Goal: Task Accomplishment & Management: Manage account settings

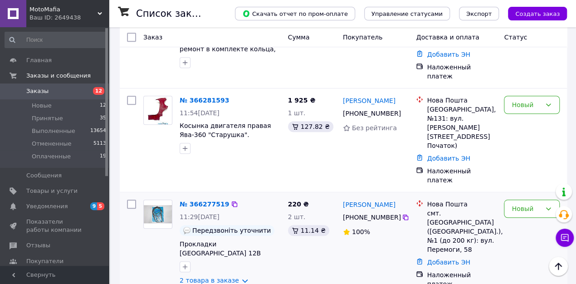
scroll to position [317, 0]
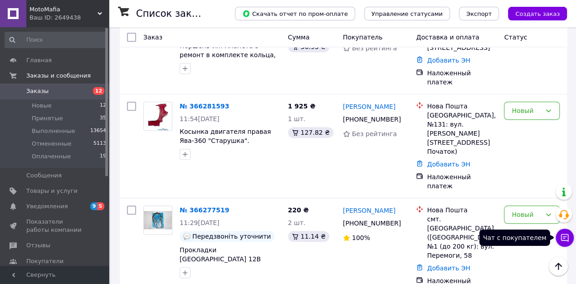
click at [565, 236] on icon at bounding box center [565, 238] width 8 height 8
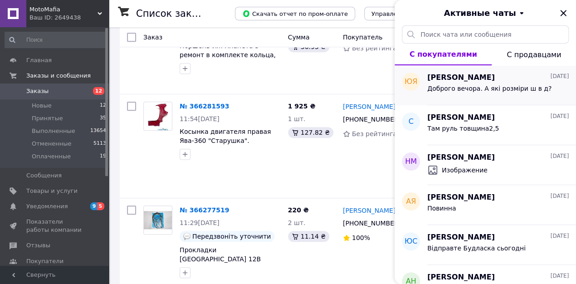
click at [499, 85] on span "Доброго вечора. А які розміри ш в д?" at bounding box center [489, 88] width 124 height 7
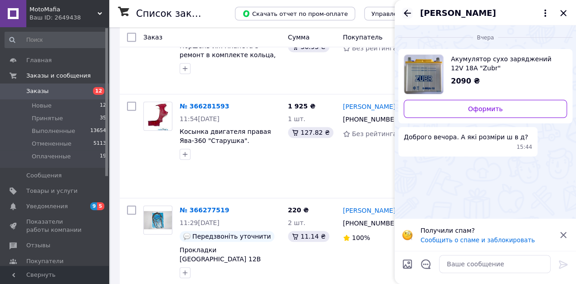
click at [408, 14] on icon "Назад" at bounding box center [407, 13] width 11 height 11
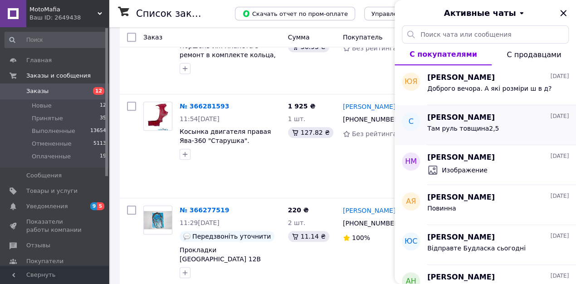
click at [489, 131] on div "Там руль товщина2,5" at bounding box center [497, 130] width 141 height 15
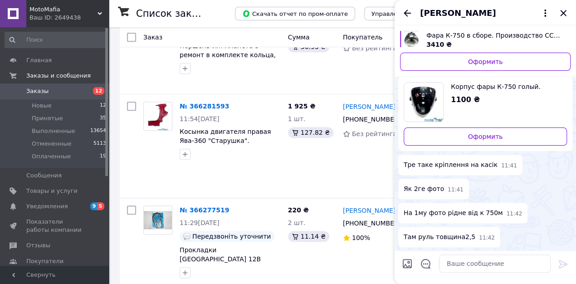
scroll to position [441, 0]
click at [405, 73] on img at bounding box center [401, 68] width 7 height 7
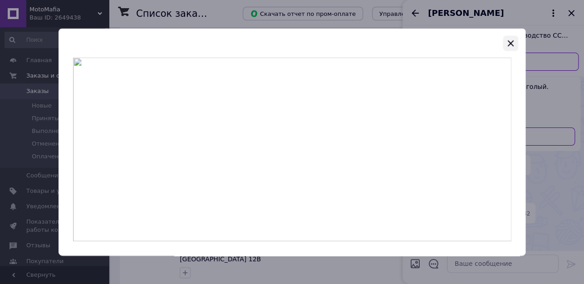
click at [507, 42] on icon "button" at bounding box center [510, 43] width 11 height 11
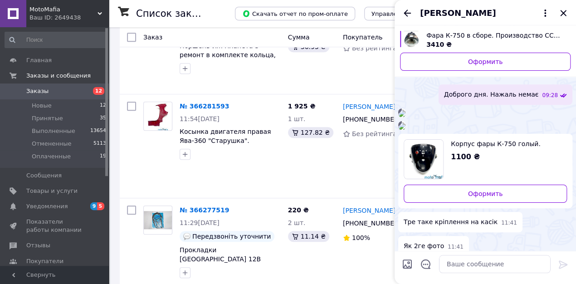
scroll to position [214, 0]
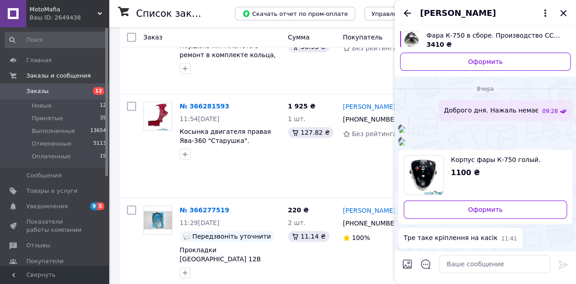
click at [405, 133] on img at bounding box center [401, 129] width 7 height 7
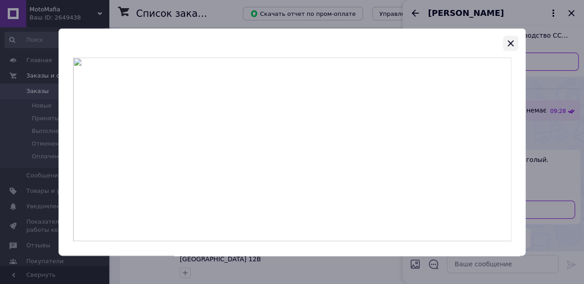
click at [511, 41] on icon "button" at bounding box center [510, 43] width 11 height 11
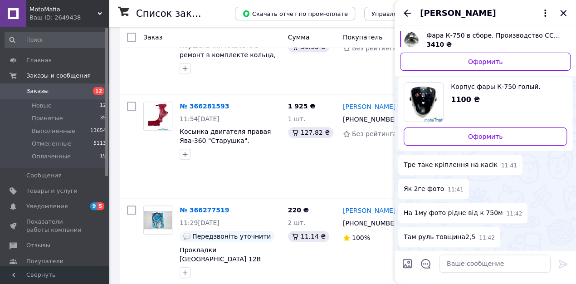
scroll to position [532, 0]
click at [405, 11] on icon "Назад" at bounding box center [407, 13] width 11 height 11
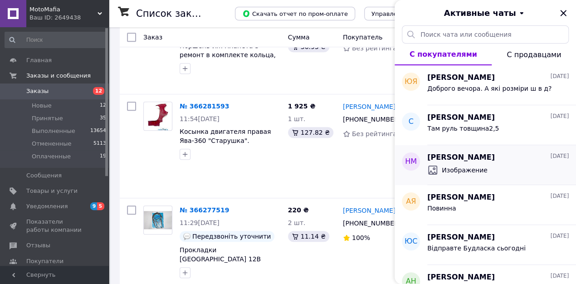
click at [500, 161] on div "[PERSON_NAME] [DATE]" at bounding box center [497, 157] width 141 height 10
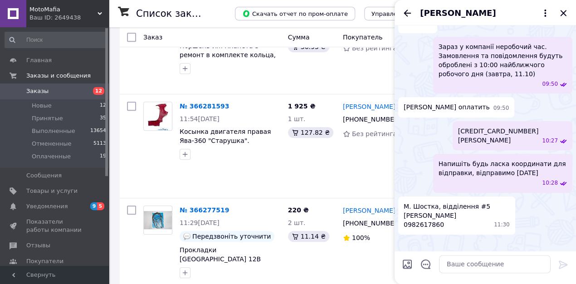
scroll to position [536, 0]
click at [405, 10] on icon "Назад" at bounding box center [407, 13] width 11 height 11
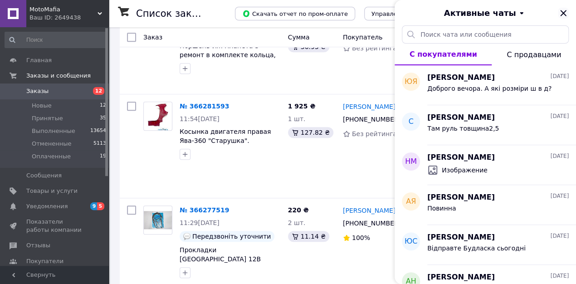
click at [565, 10] on icon "Закрыть" at bounding box center [563, 13] width 11 height 11
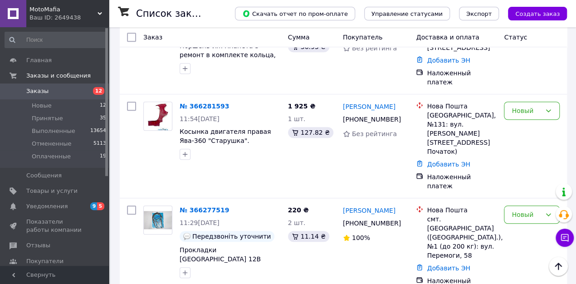
click at [217, 14] on div "Список заказов" at bounding box center [176, 13] width 81 height 27
